Goal: Task Accomplishment & Management: Manage account settings

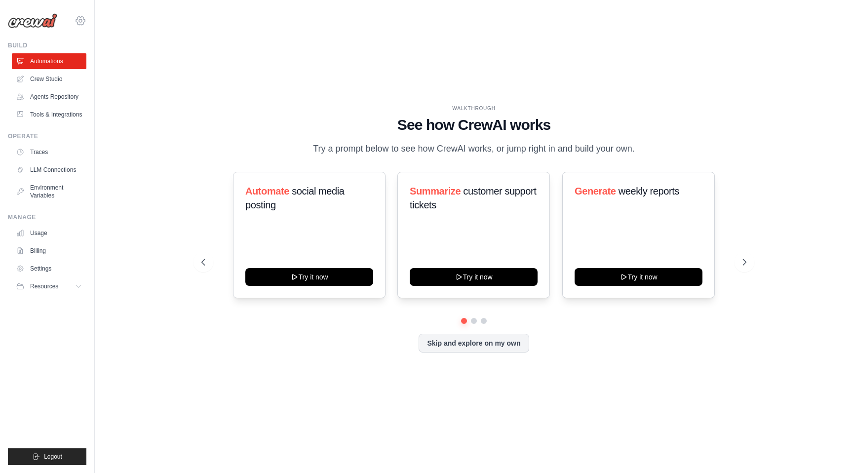
click at [82, 18] on icon at bounding box center [81, 21] width 12 height 12
click at [106, 63] on span "Settings" at bounding box center [123, 61] width 78 height 10
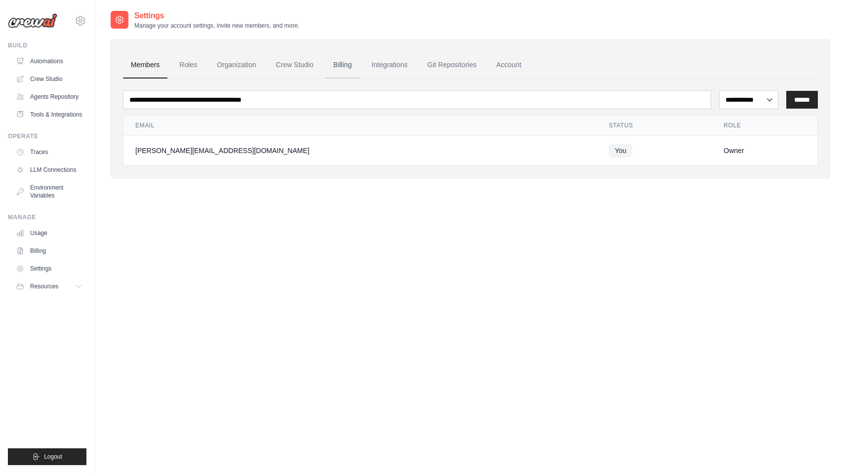
click at [343, 65] on link "Billing" at bounding box center [342, 65] width 34 height 27
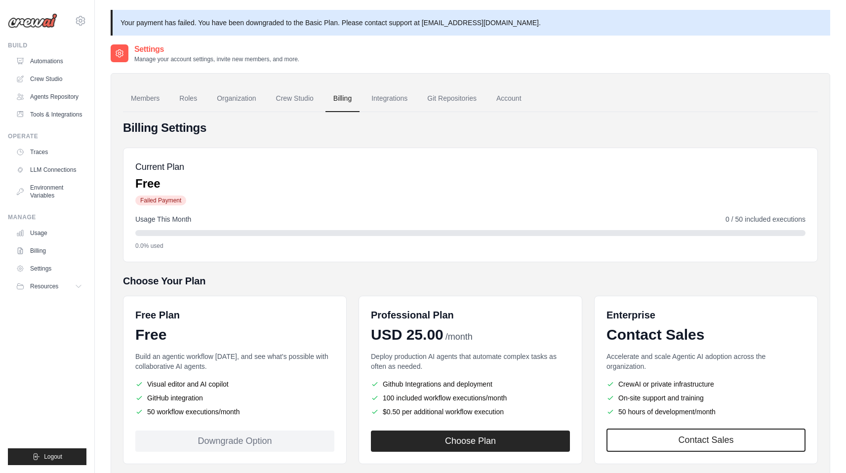
click at [499, 250] on div "Current Plan Free Failed Payment Usage This Month 0 / 50 included executions 0.…" at bounding box center [470, 205] width 694 height 115
click at [569, 181] on div "Current Plan Free Failed Payment" at bounding box center [470, 183] width 670 height 46
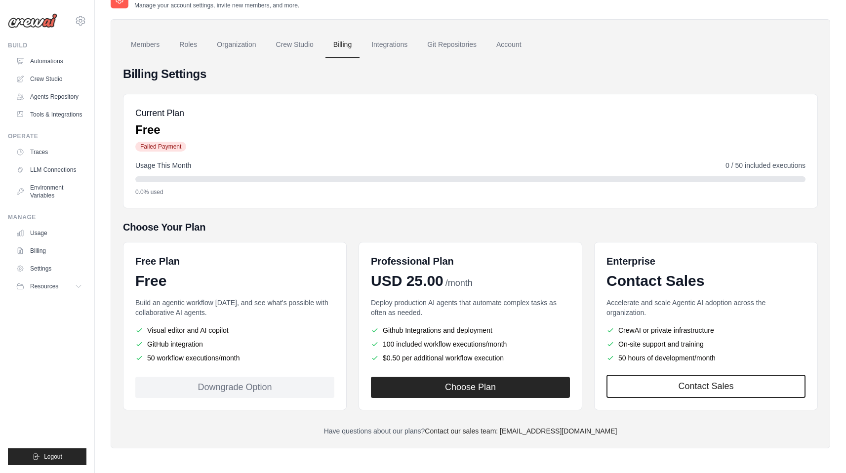
scroll to position [54, 0]
click at [505, 39] on link "Account" at bounding box center [508, 44] width 41 height 27
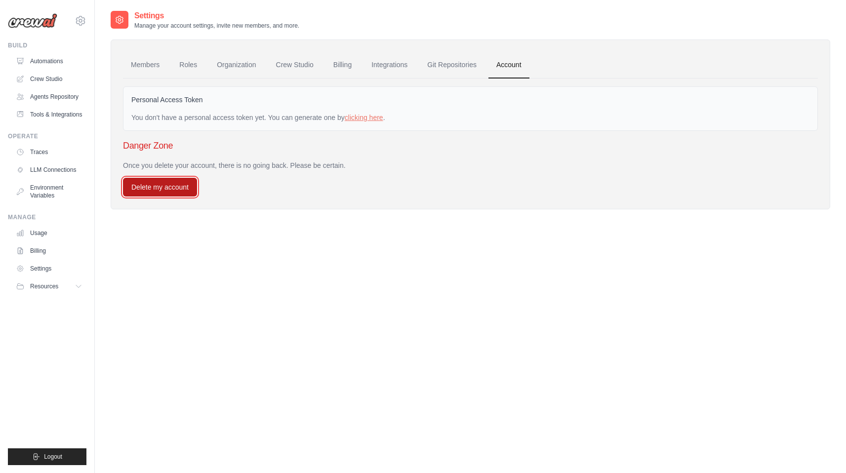
click at [177, 183] on button "Delete my account" at bounding box center [160, 187] width 74 height 19
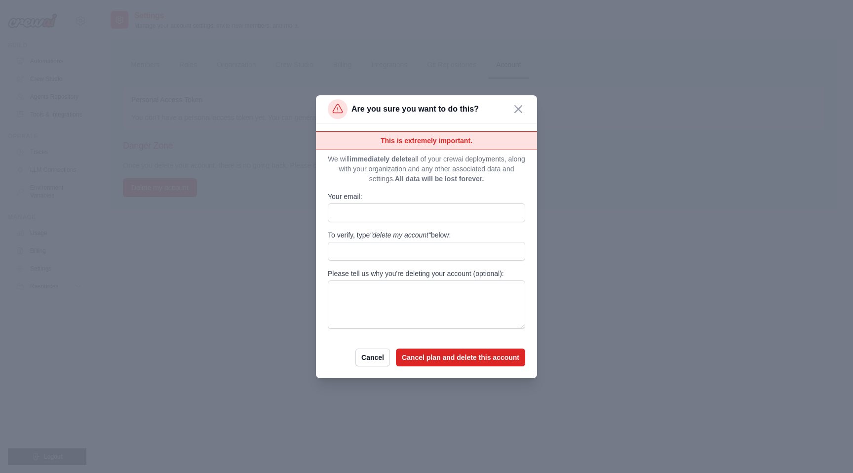
click at [428, 229] on div "This is extremely important. We will immediately delete all of your crewai depl…" at bounding box center [426, 229] width 197 height 197
click at [435, 212] on input "Your email:" at bounding box center [426, 212] width 197 height 19
drag, startPoint x: 376, startPoint y: 234, endPoint x: 429, endPoint y: 238, distance: 53.4
click at [429, 238] on span ""delete my account"" at bounding box center [400, 235] width 61 height 8
copy span "delete my account"
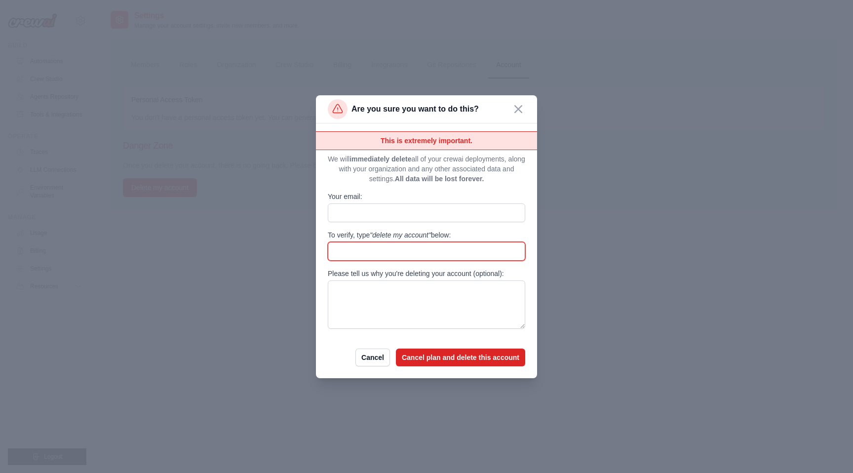
click at [403, 255] on input "To verify, type "delete my account" below:" at bounding box center [426, 251] width 197 height 19
paste input "**********"
type input "**********"
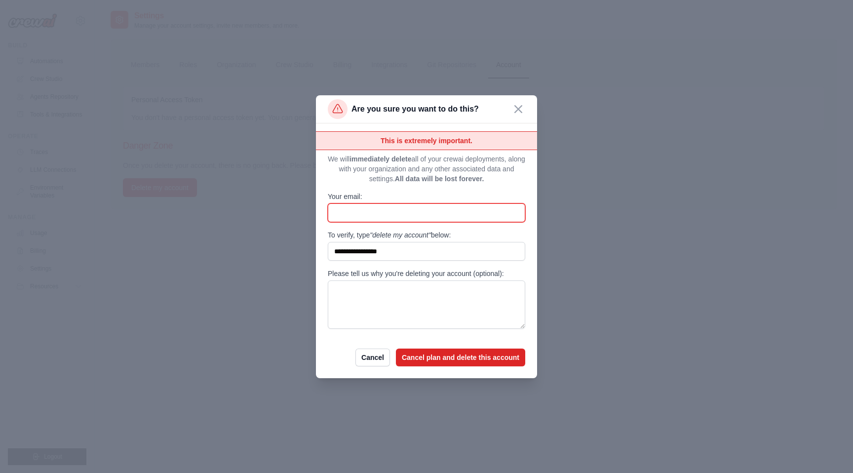
click at [395, 214] on input "Your email:" at bounding box center [426, 212] width 197 height 19
type input "**********"
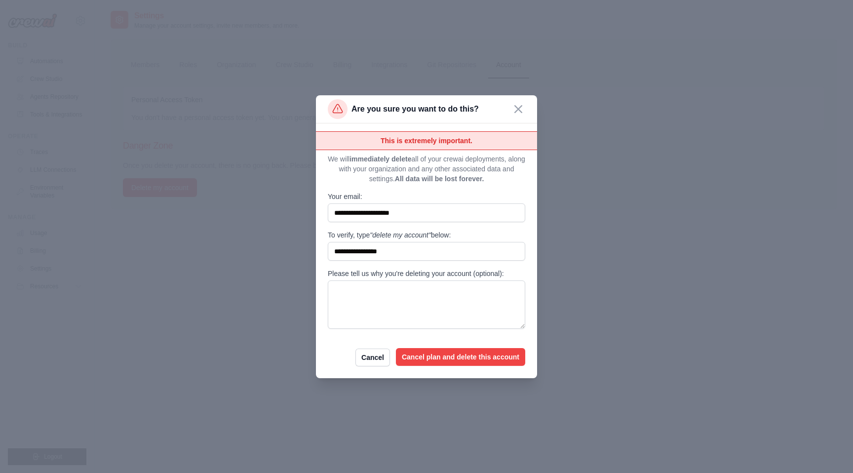
click at [474, 356] on button "Cancel plan and delete this account" at bounding box center [460, 357] width 129 height 18
